Goal: Task Accomplishment & Management: Use online tool/utility

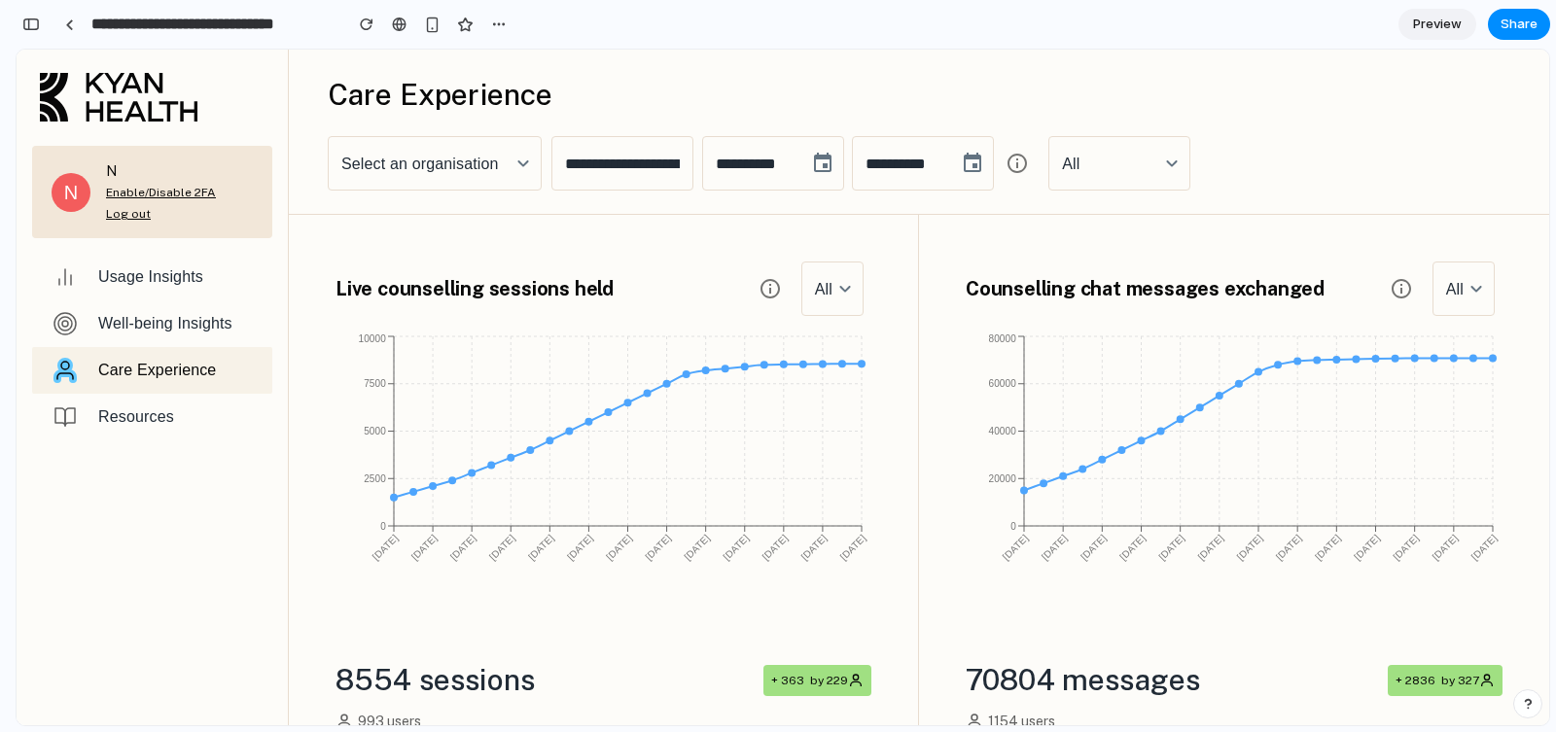
click at [655, 159] on input "**********" at bounding box center [622, 163] width 142 height 54
click at [485, 155] on div "Select an organisation" at bounding box center [435, 163] width 214 height 54
click at [69, 24] on div at bounding box center [69, 24] width 9 height 11
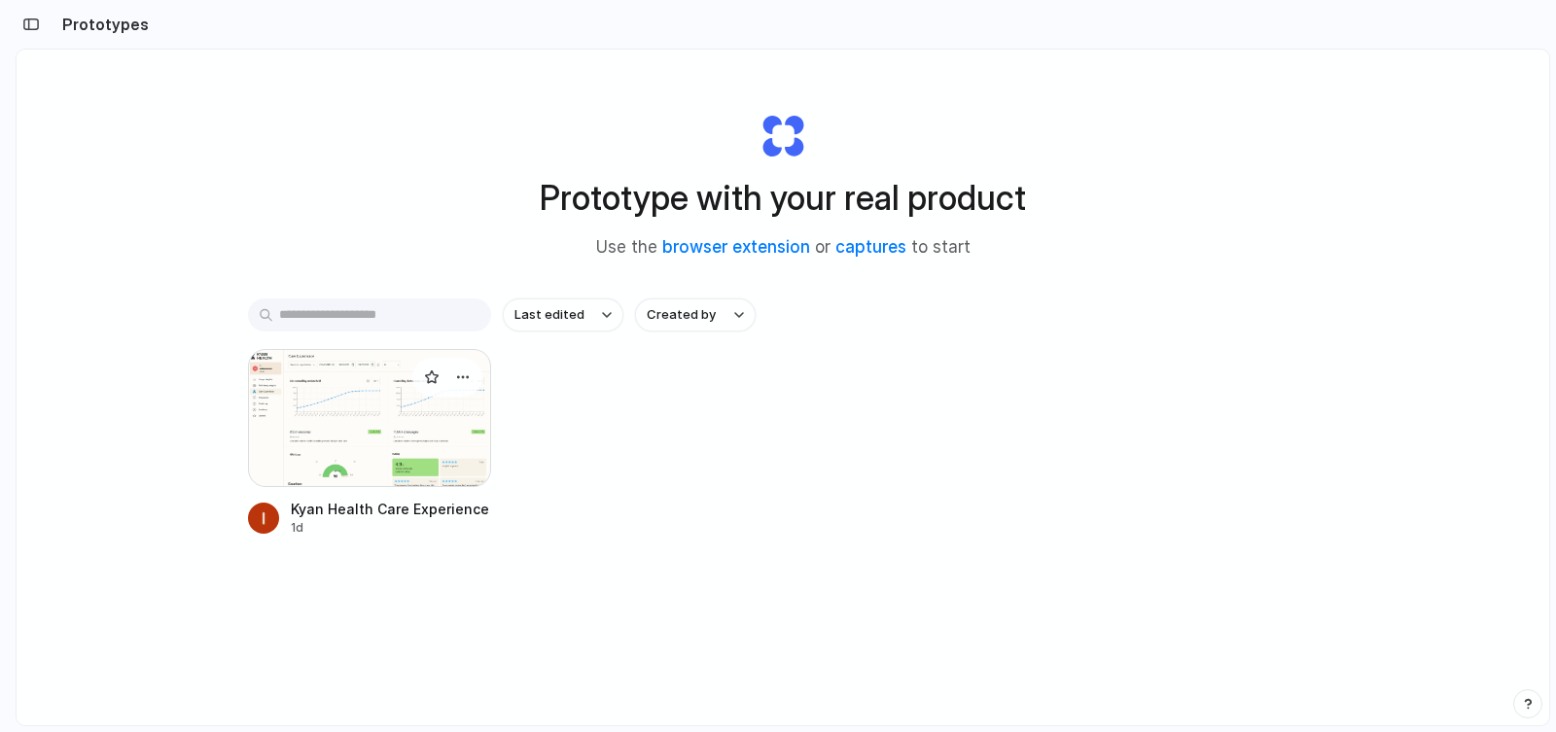
click at [302, 408] on div at bounding box center [369, 418] width 243 height 138
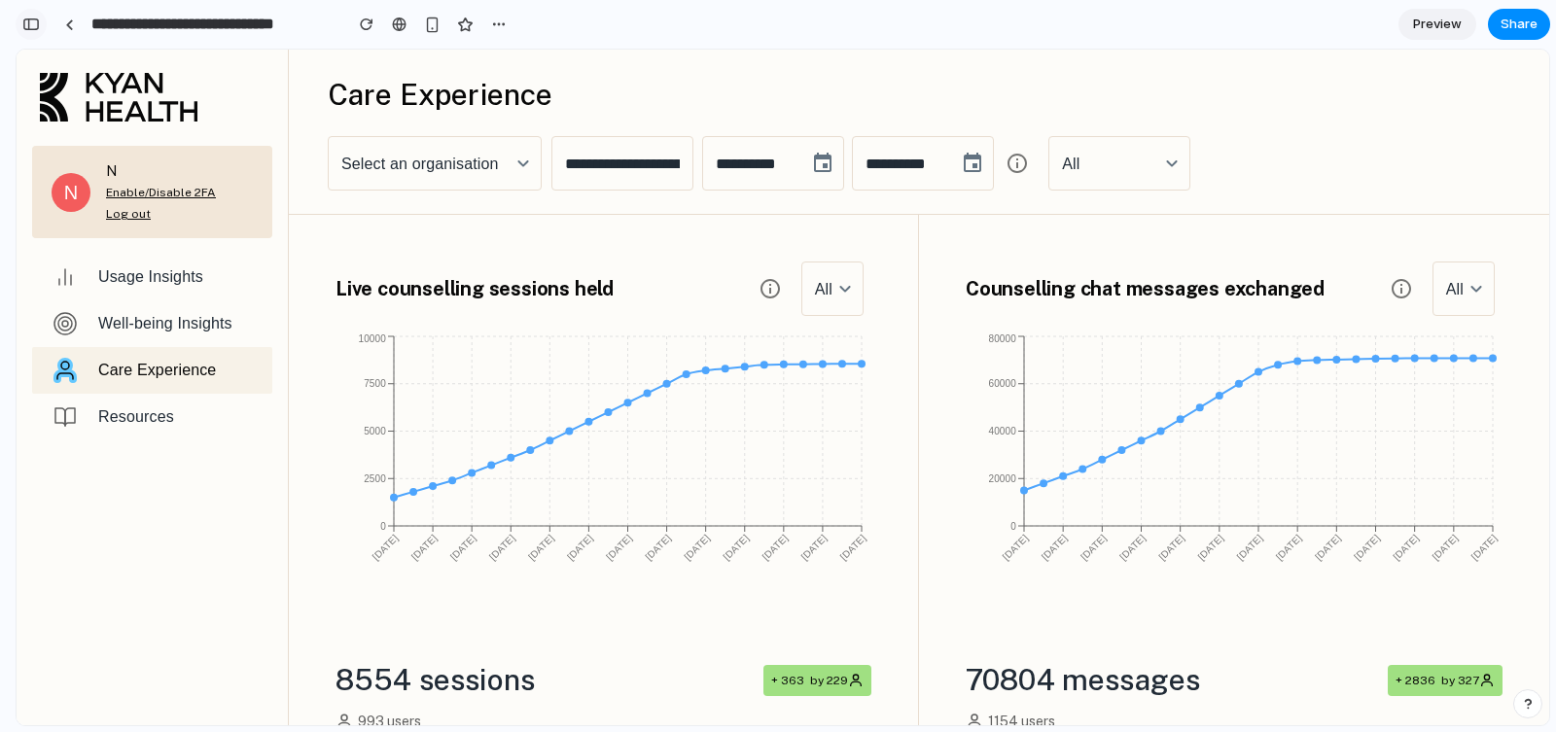
click at [28, 22] on div "button" at bounding box center [31, 25] width 18 height 14
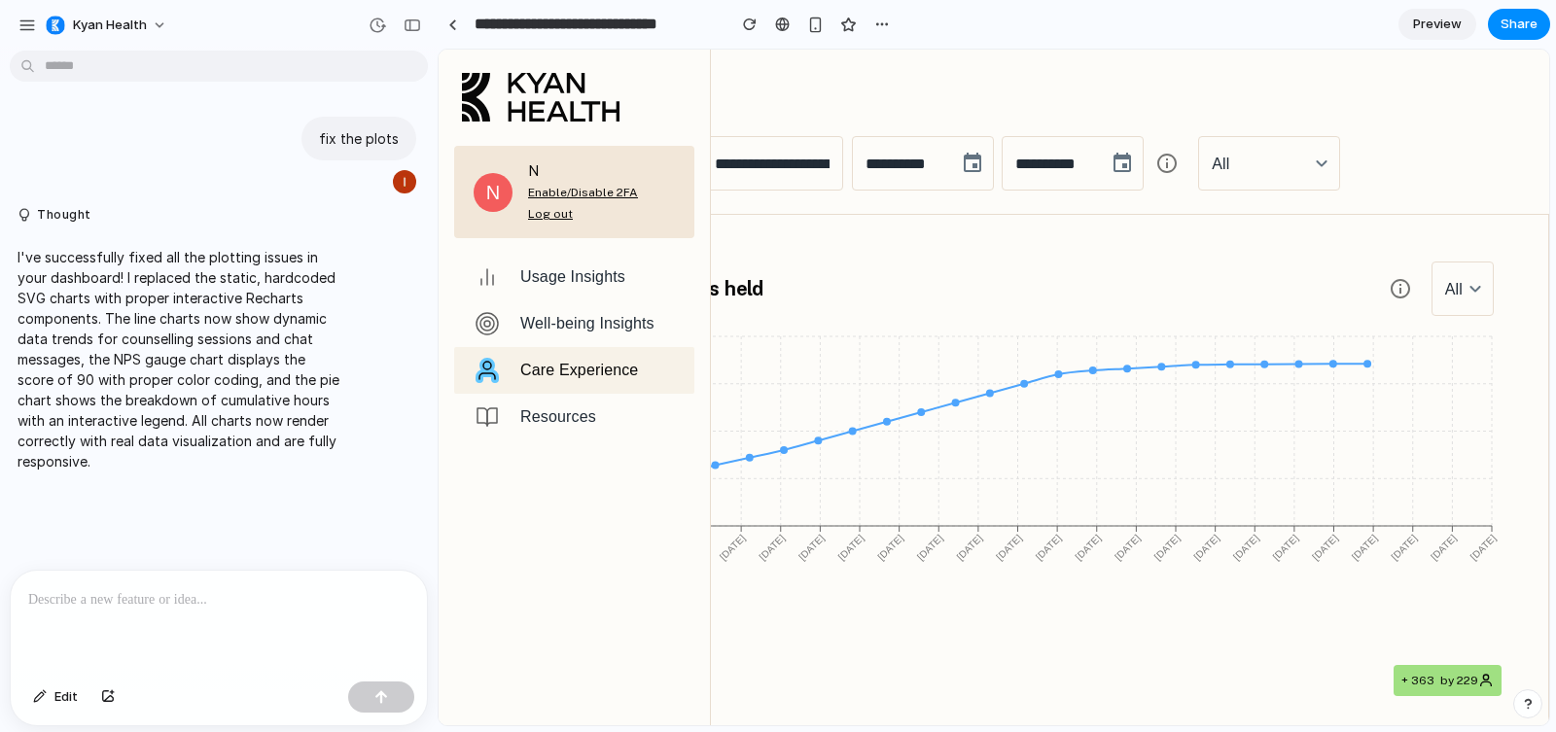
click at [64, 594] on p at bounding box center [218, 599] width 381 height 23
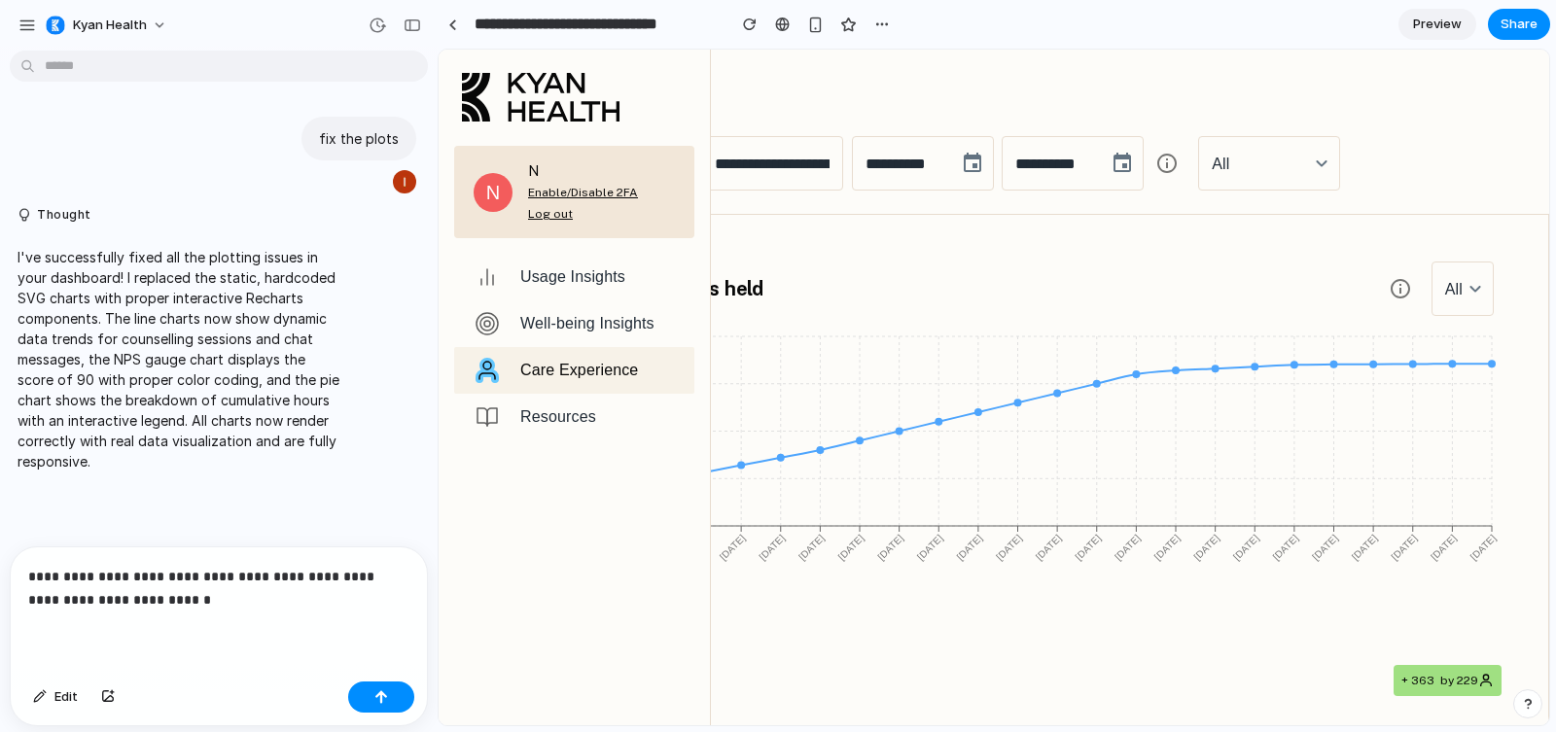
scroll to position [79, 0]
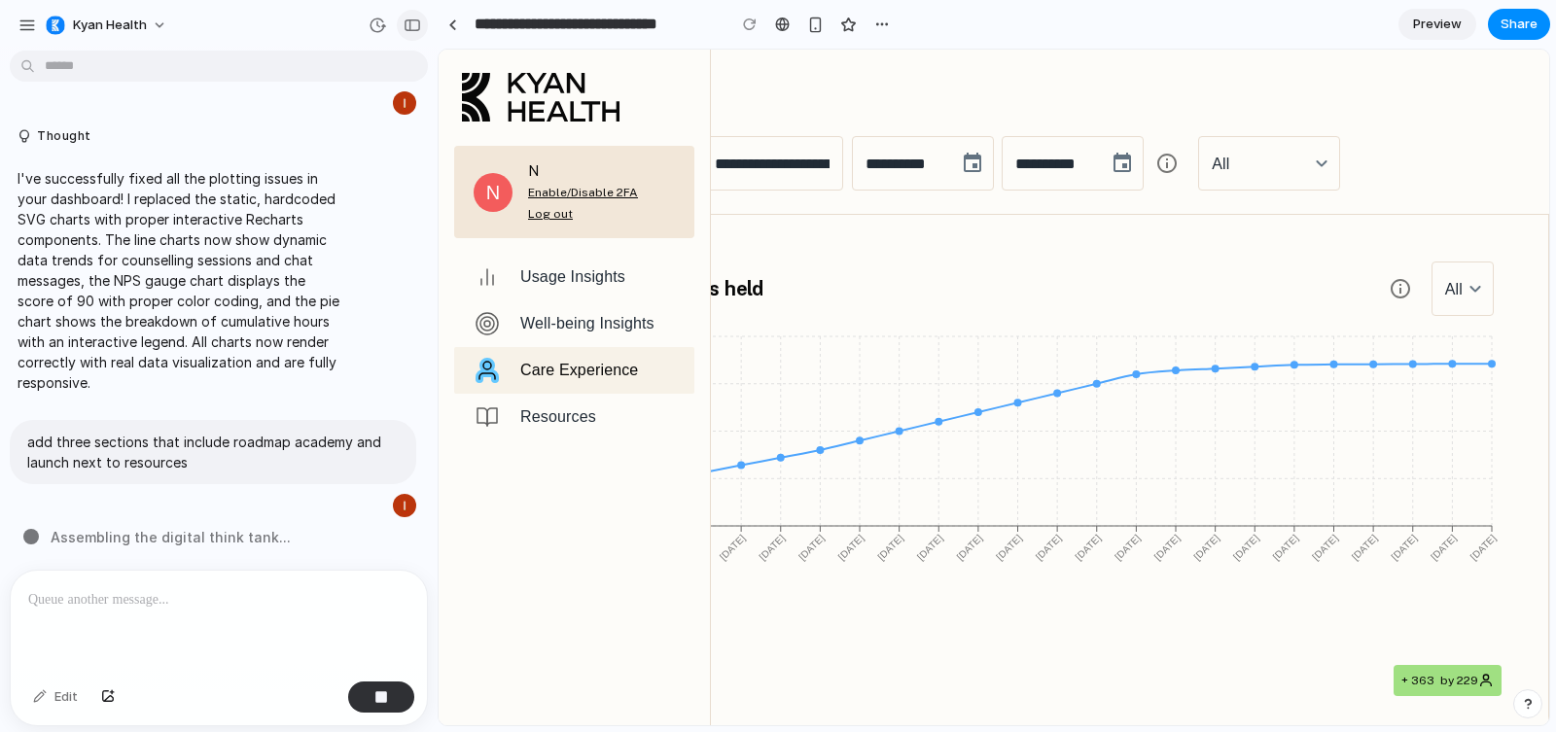
click at [412, 25] on div "button" at bounding box center [413, 25] width 18 height 14
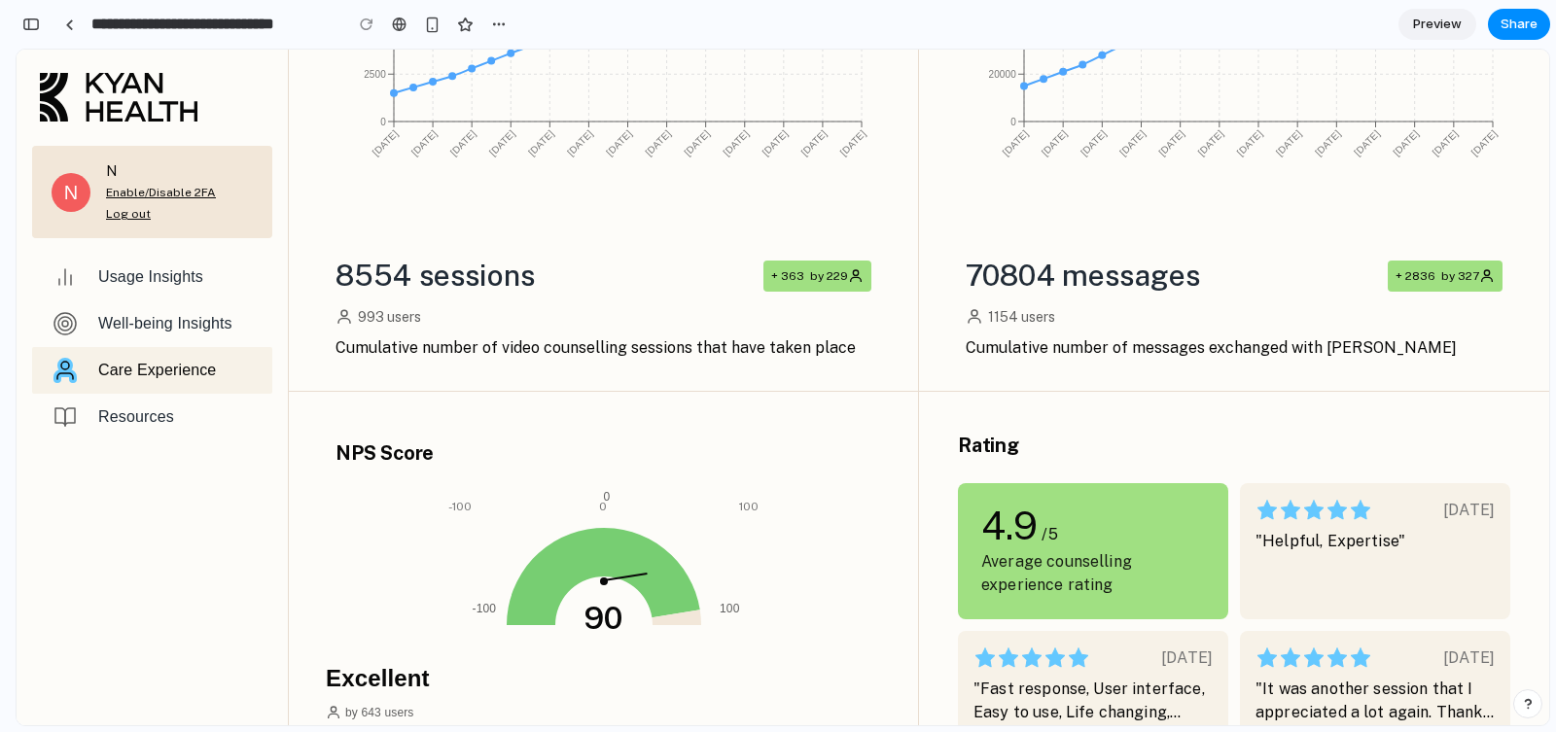
scroll to position [0, 0]
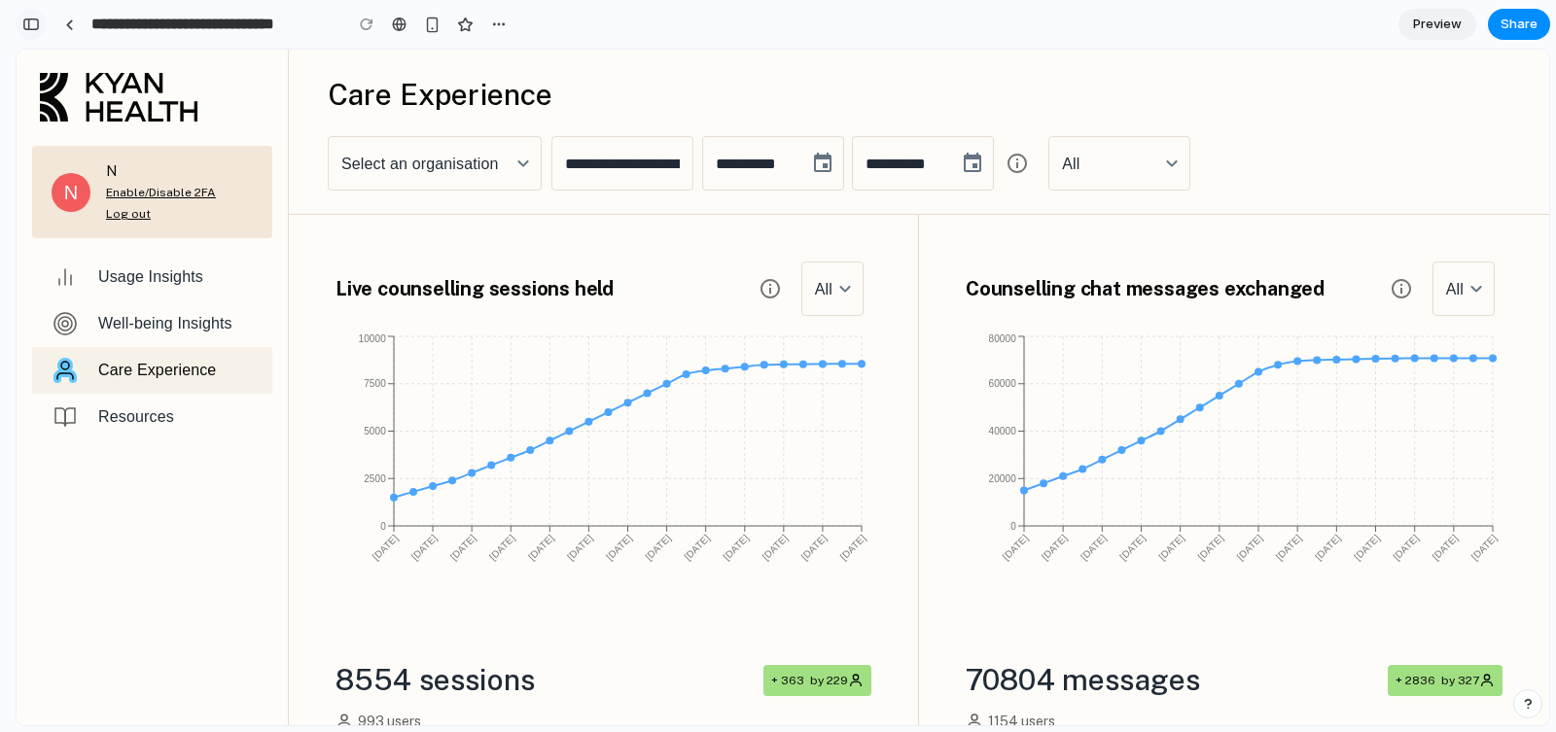
click at [26, 21] on div "button" at bounding box center [31, 25] width 18 height 14
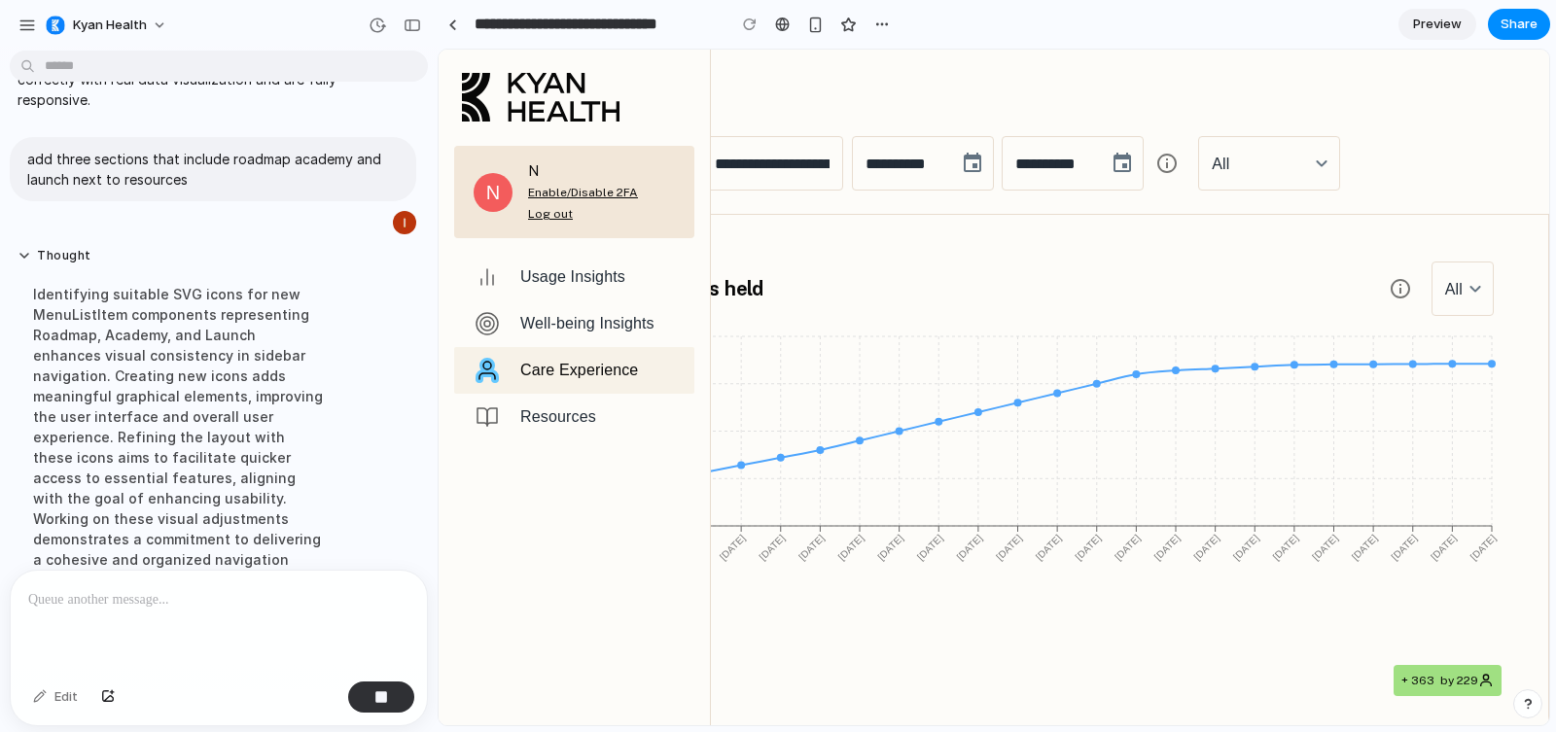
scroll to position [365, 0]
click at [531, 428] on div "Resources" at bounding box center [599, 416] width 159 height 23
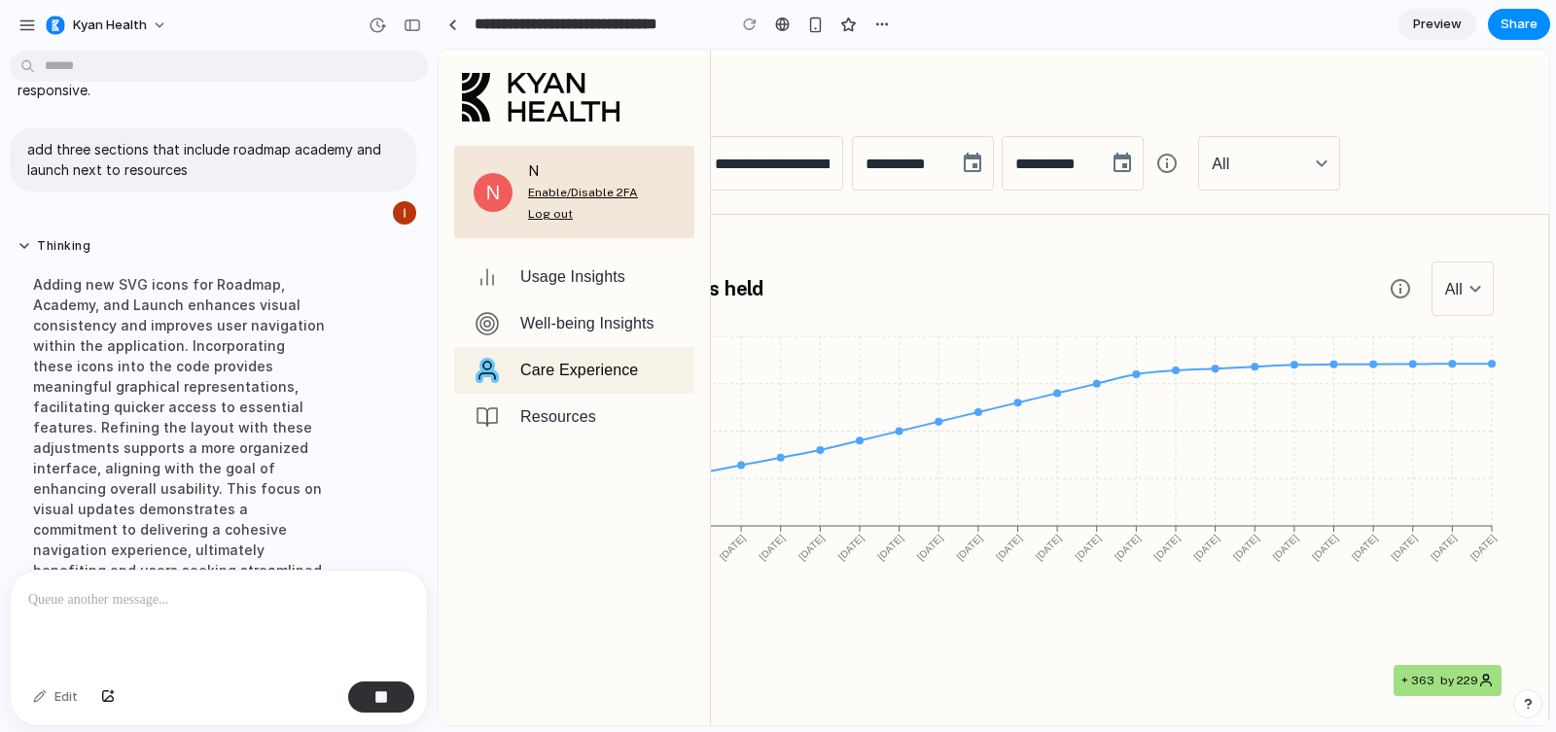
scroll to position [456, 0]
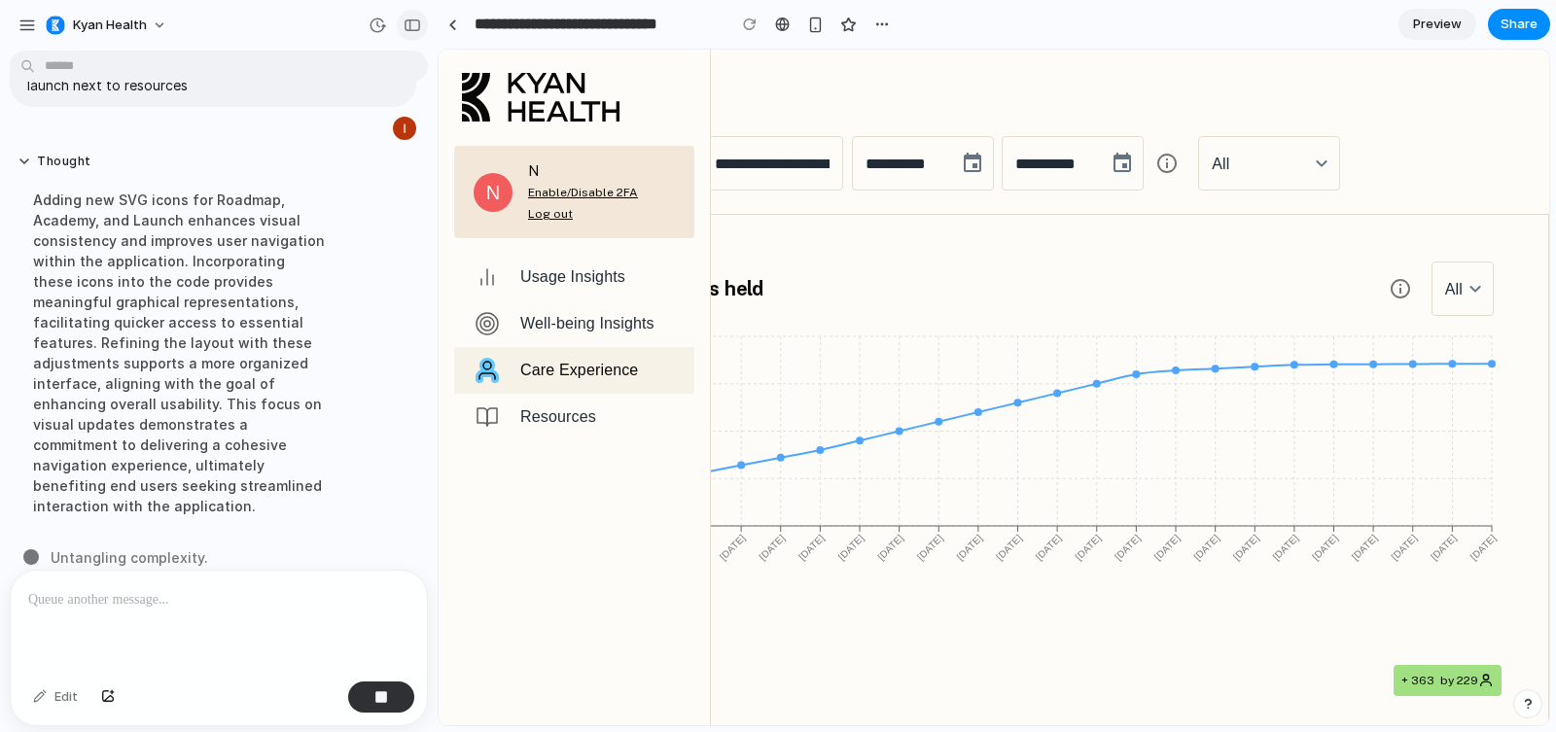
click at [406, 27] on div "button" at bounding box center [413, 25] width 18 height 14
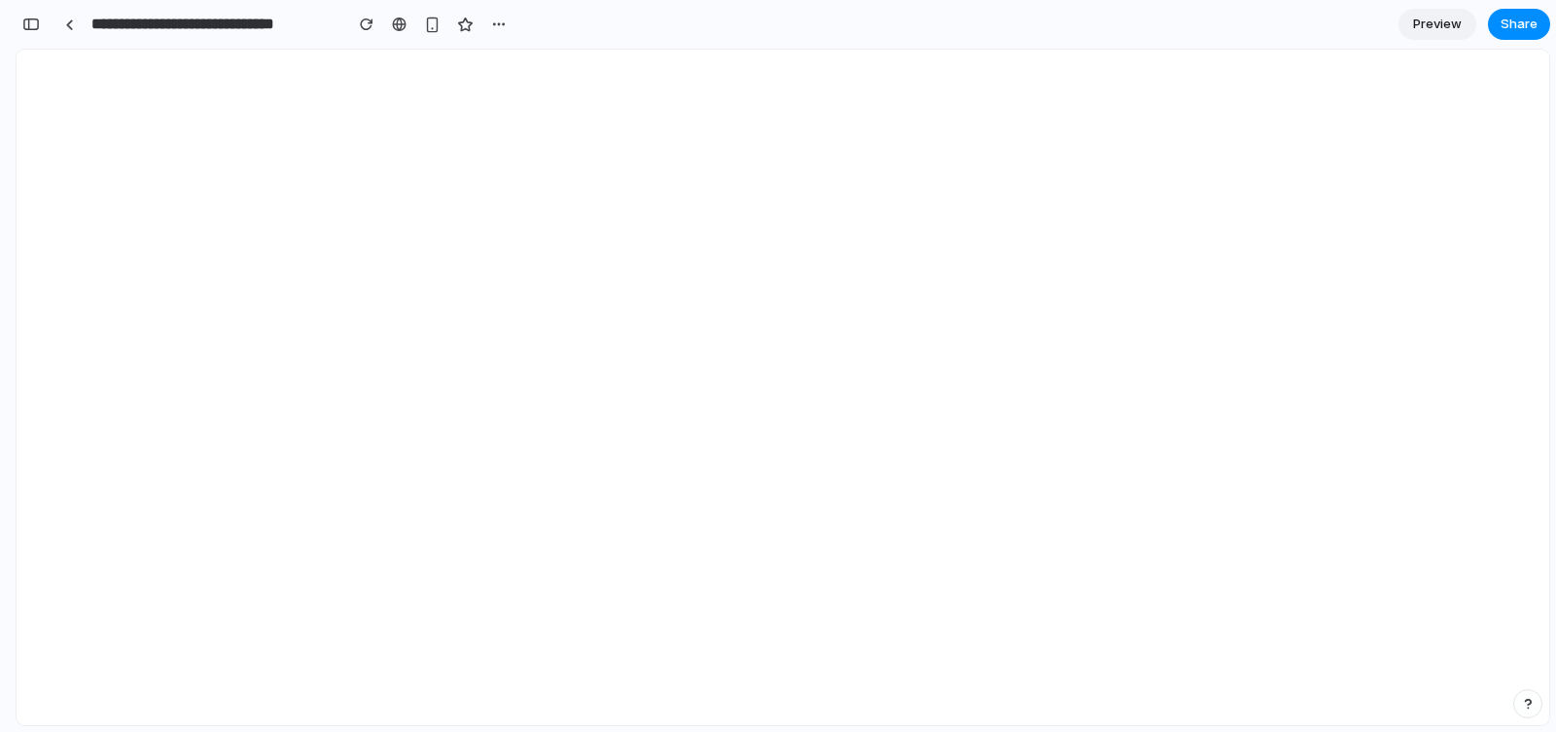
scroll to position [0, 0]
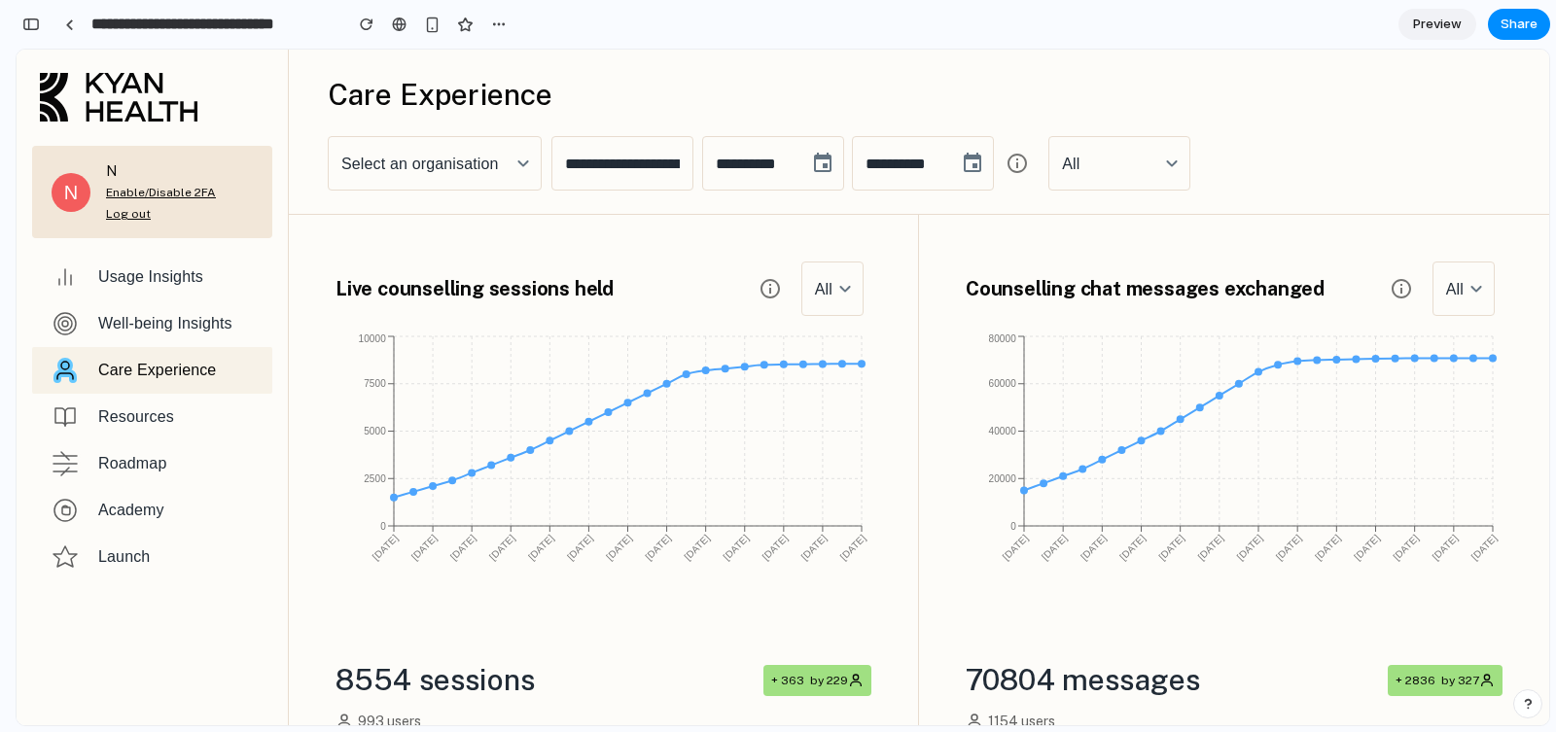
click at [123, 465] on div "Roadmap" at bounding box center [177, 463] width 159 height 23
click at [124, 518] on div "Academy" at bounding box center [177, 510] width 159 height 23
click at [127, 565] on div "Launch" at bounding box center [177, 557] width 159 height 23
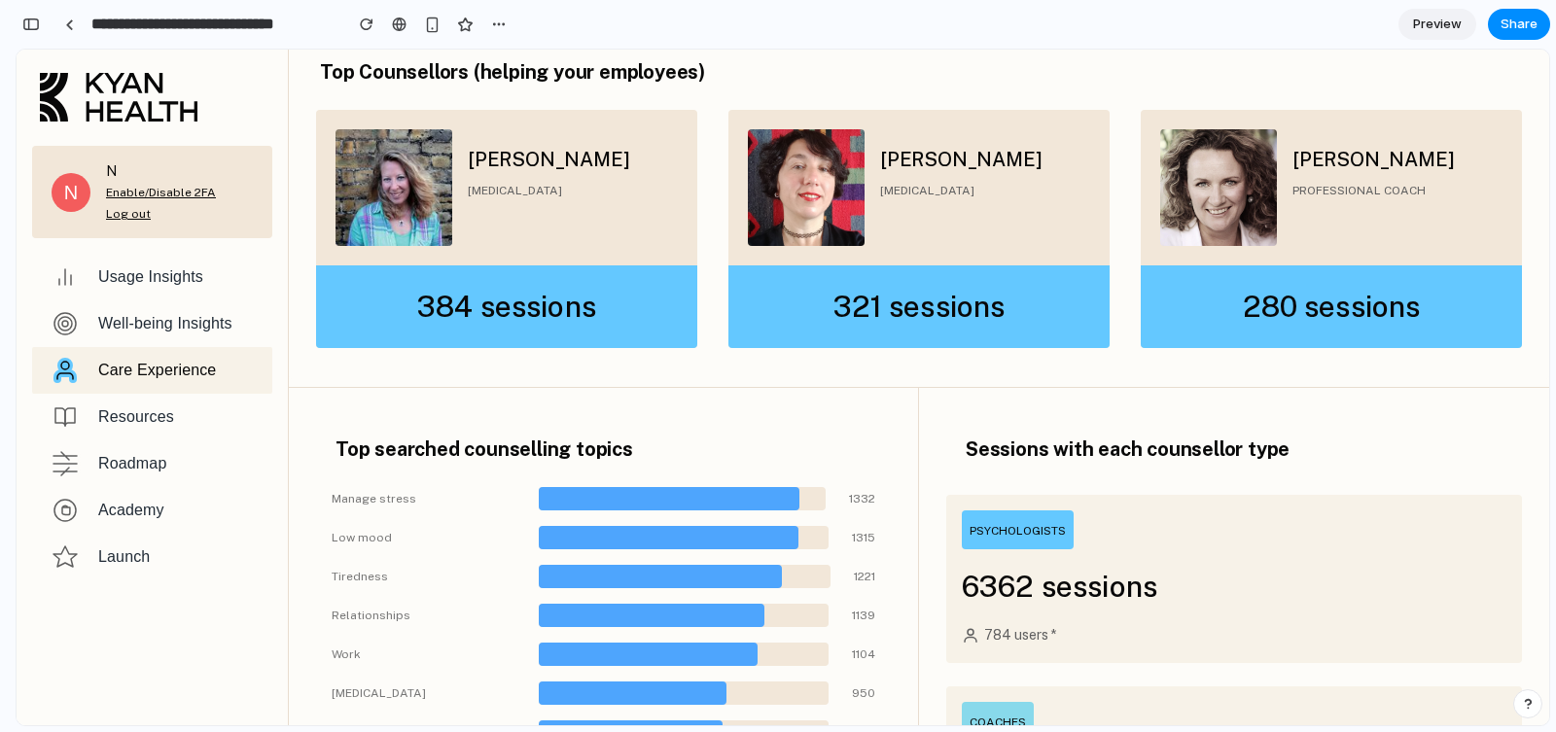
scroll to position [1277, 0]
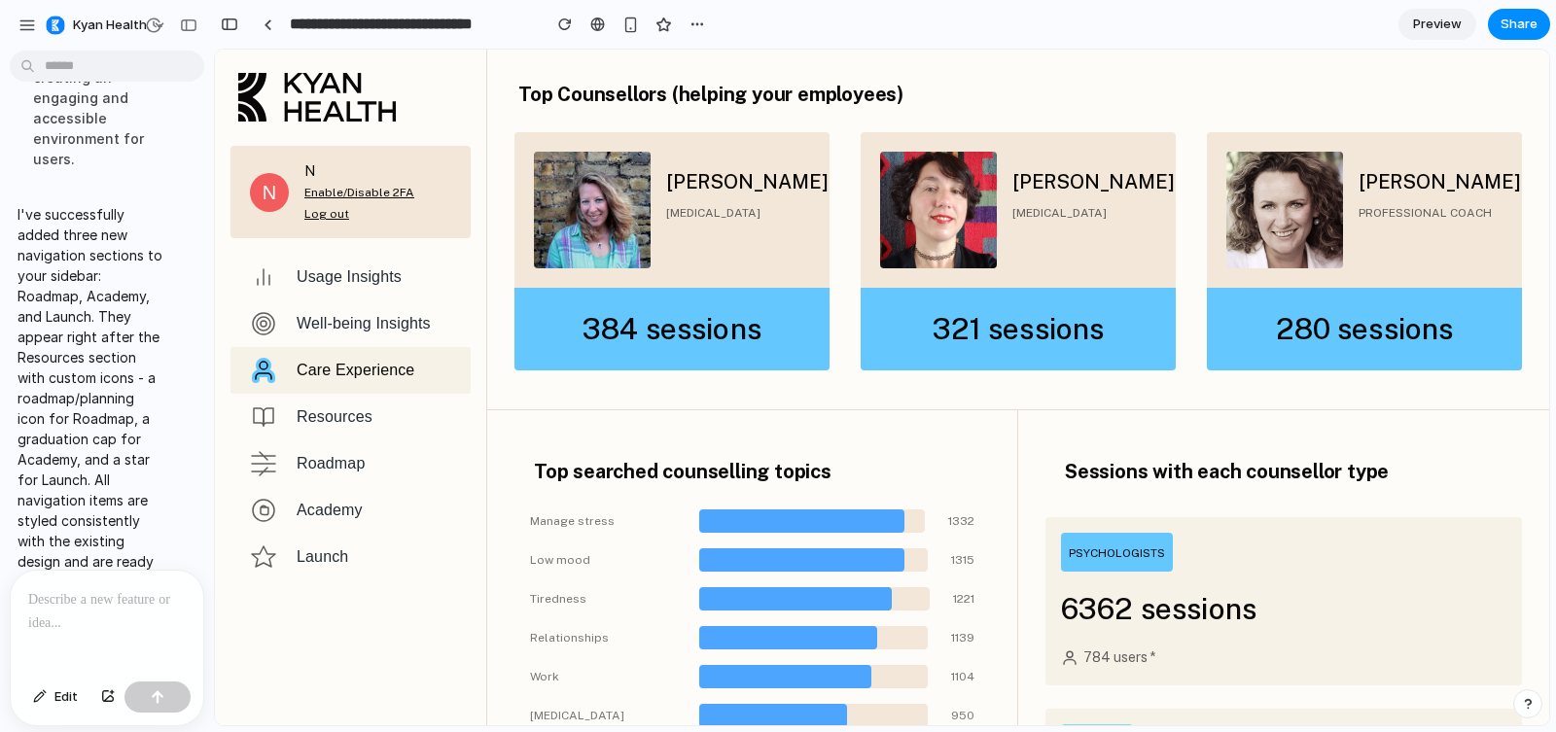
click at [267, 526] on icon at bounding box center [263, 510] width 35 height 35
click at [321, 394] on link "Resources" at bounding box center [350, 417] width 240 height 47
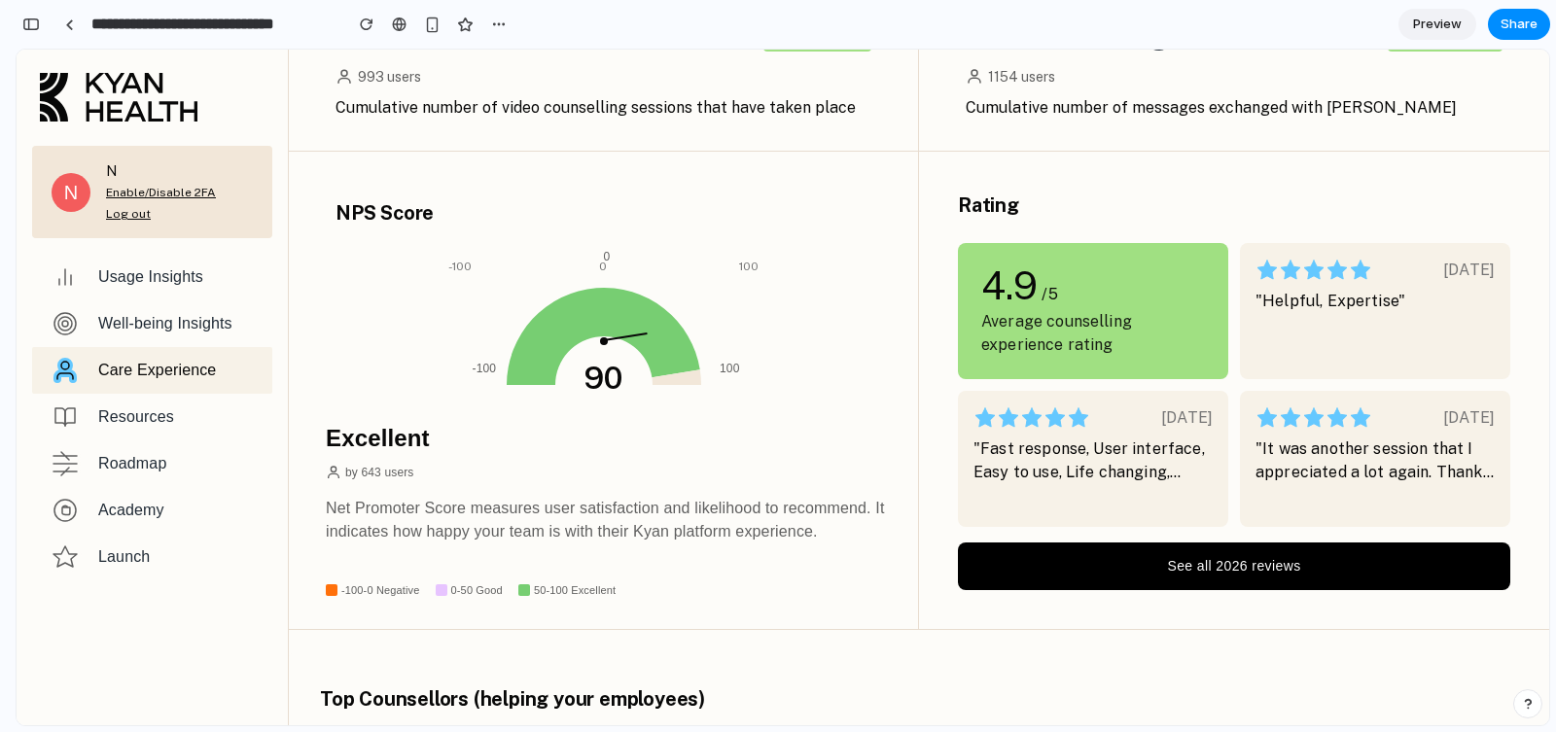
scroll to position [0, 0]
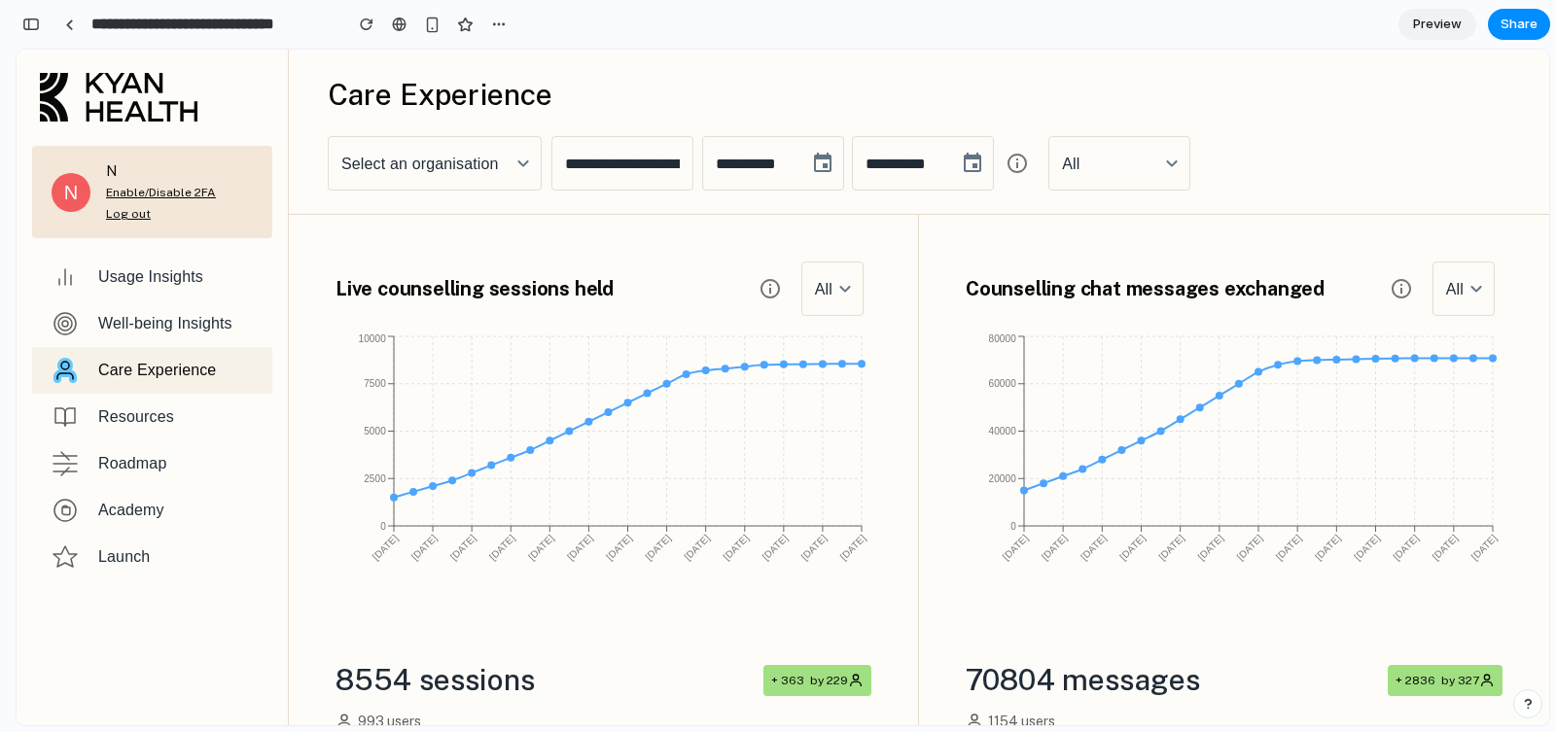
click at [245, 407] on div "Resources" at bounding box center [177, 416] width 159 height 23
click at [209, 463] on div "Roadmap" at bounding box center [177, 463] width 159 height 23
click at [192, 502] on div "Academy" at bounding box center [177, 510] width 159 height 23
click at [185, 547] on div "Launch" at bounding box center [177, 557] width 159 height 23
click at [69, 20] on div at bounding box center [69, 24] width 9 height 11
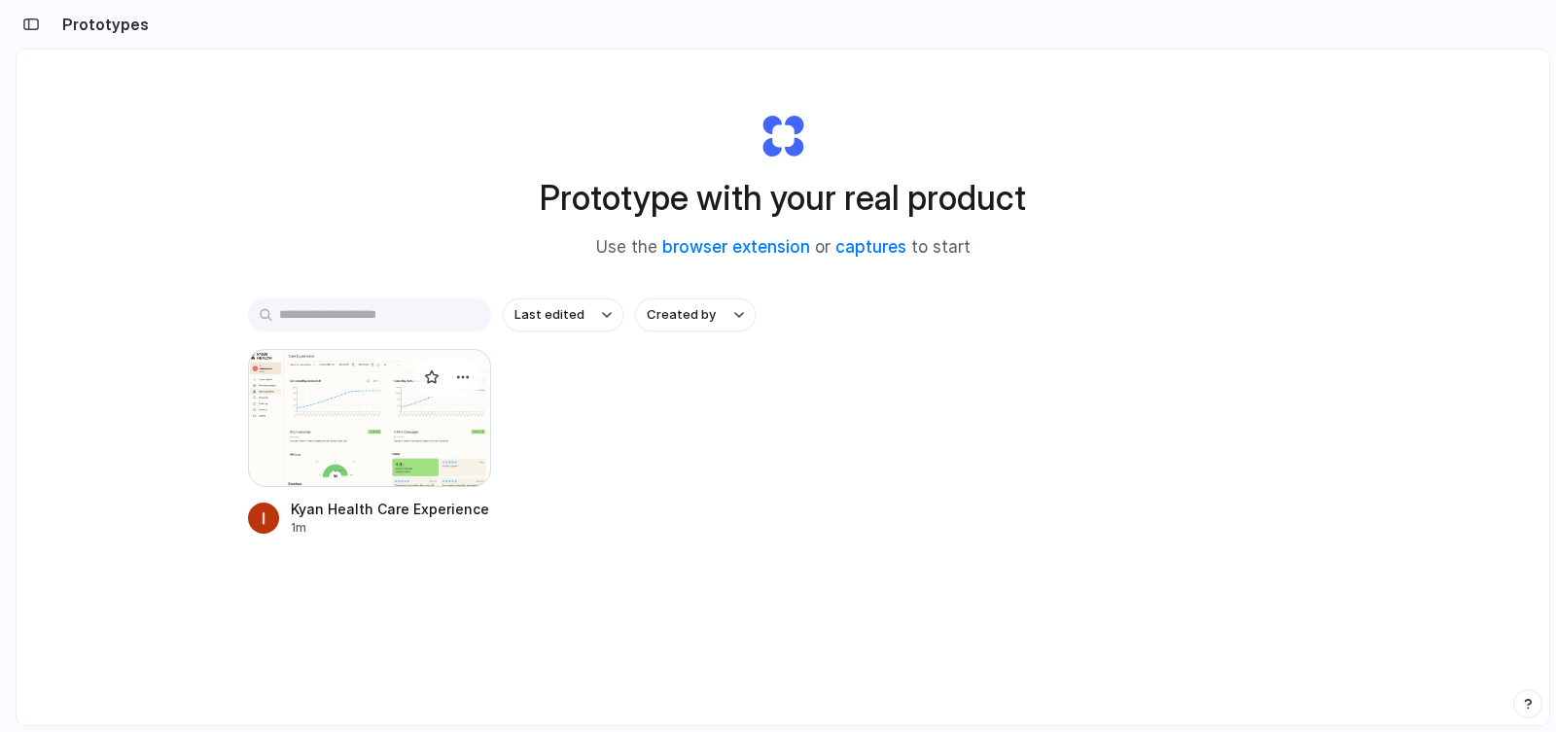
click at [299, 369] on div at bounding box center [369, 418] width 243 height 138
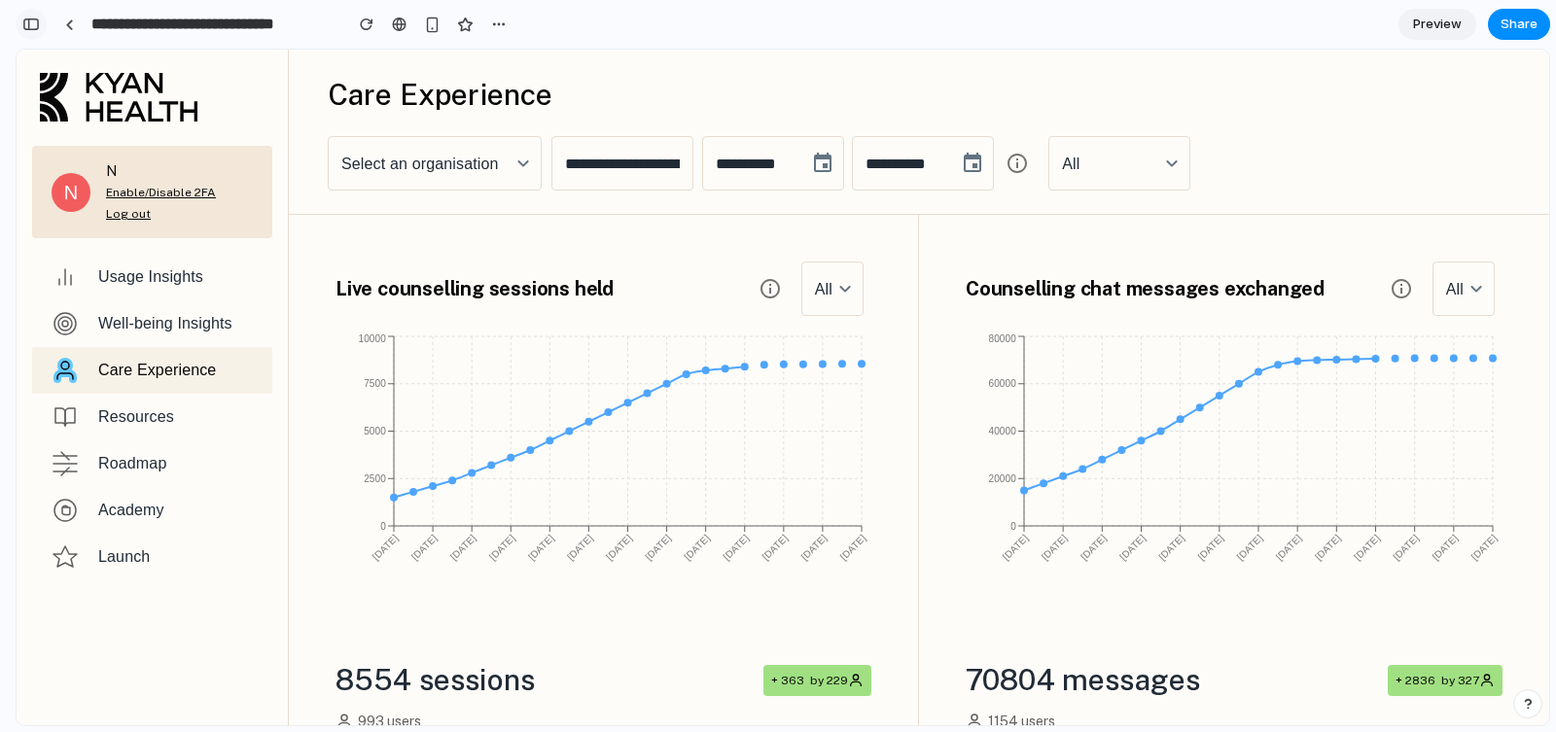
click at [32, 14] on button "button" at bounding box center [31, 24] width 31 height 31
